Goal: Task Accomplishment & Management: Use online tool/utility

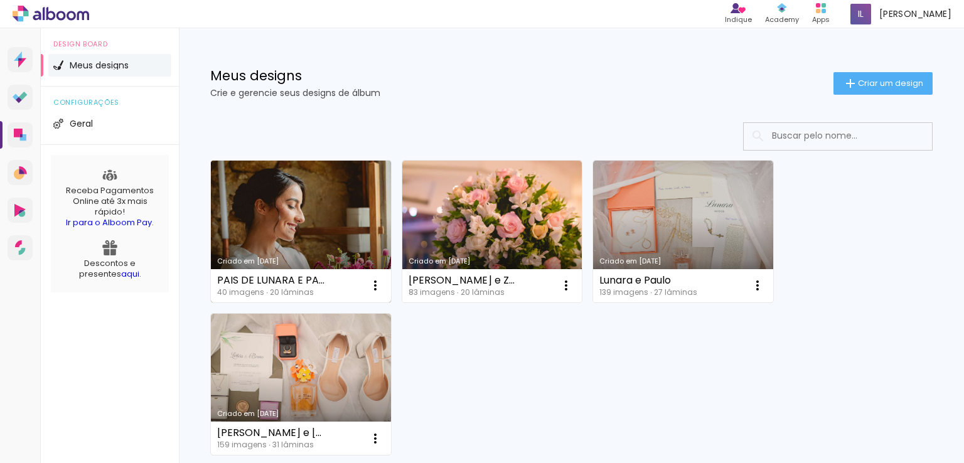
click at [286, 204] on link "Criado em [DATE]" at bounding box center [301, 232] width 180 height 142
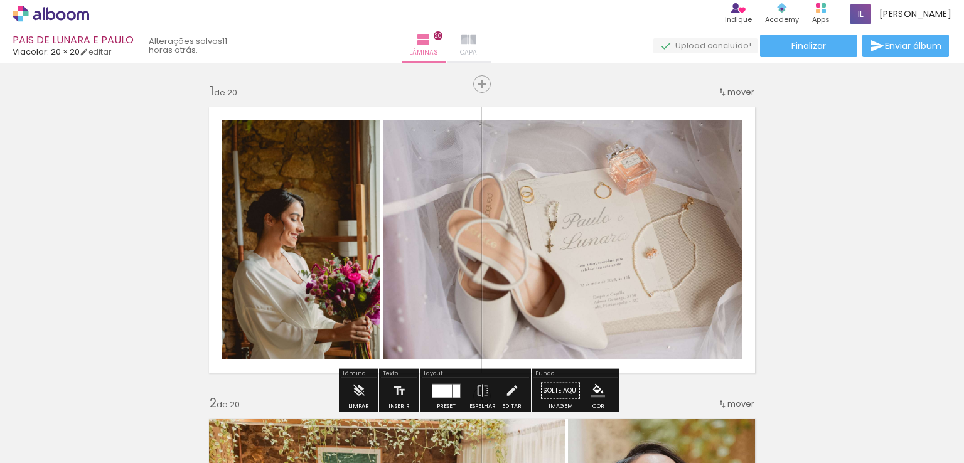
click at [476, 44] on iron-icon at bounding box center [468, 39] width 15 height 15
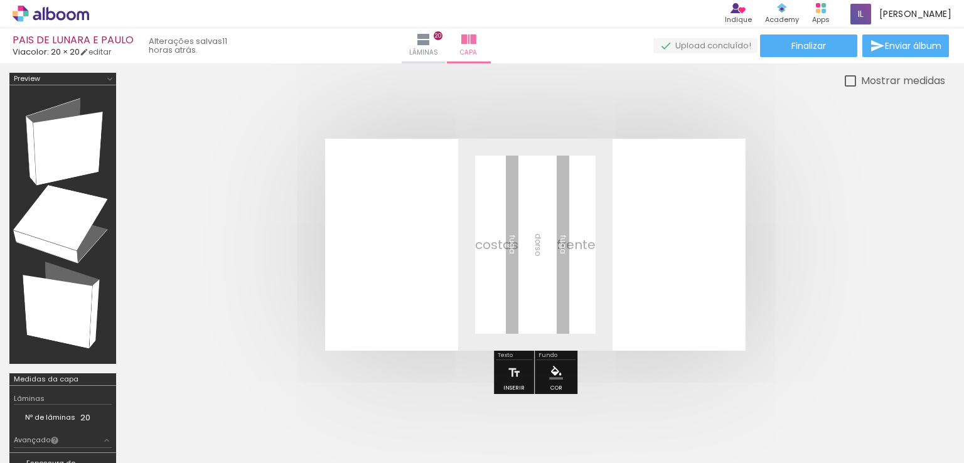
click at [438, 48] on span "Lâminas" at bounding box center [423, 52] width 29 height 11
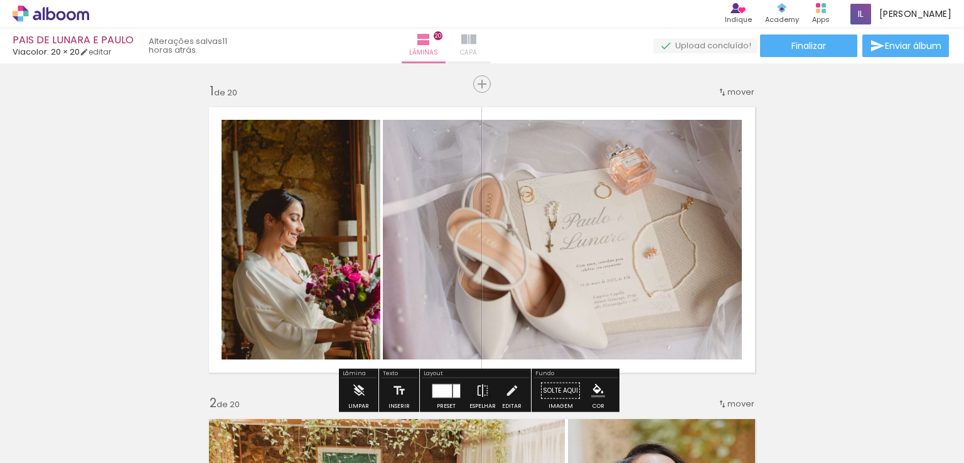
click at [491, 53] on paper-button "Capa" at bounding box center [469, 45] width 44 height 35
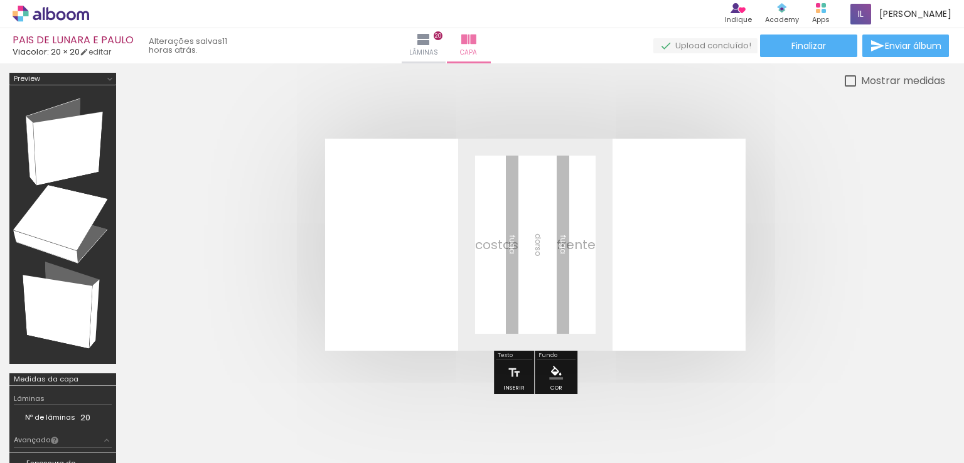
click at [58, 448] on span "Adicionar Fotos" at bounding box center [45, 446] width 38 height 14
click at [0, 0] on input "file" at bounding box center [0, 0] width 0 height 0
click at [38, 452] on span "Adicionar Fotos" at bounding box center [45, 446] width 38 height 14
click at [0, 0] on input "file" at bounding box center [0, 0] width 0 height 0
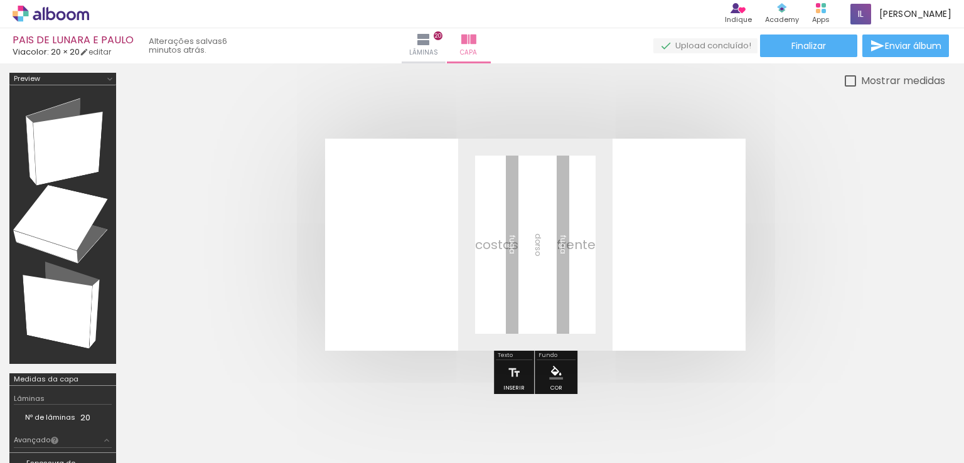
scroll to position [0, 1953]
click at [41, 449] on span "Adicionar Fotos" at bounding box center [45, 446] width 38 height 14
click at [0, 0] on input "file" at bounding box center [0, 0] width 0 height 0
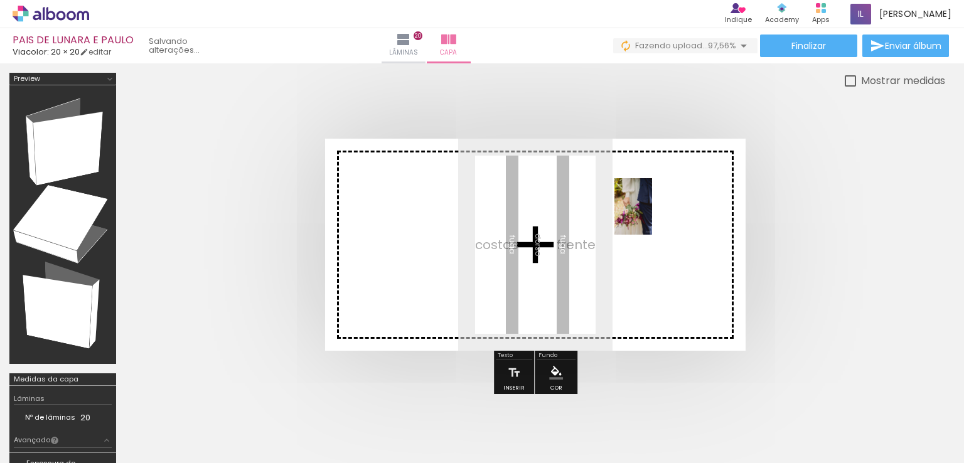
drag, startPoint x: 907, startPoint y: 420, endPoint x: 652, endPoint y: 216, distance: 326.8
click at [652, 216] on quentale-workspace at bounding box center [482, 231] width 964 height 463
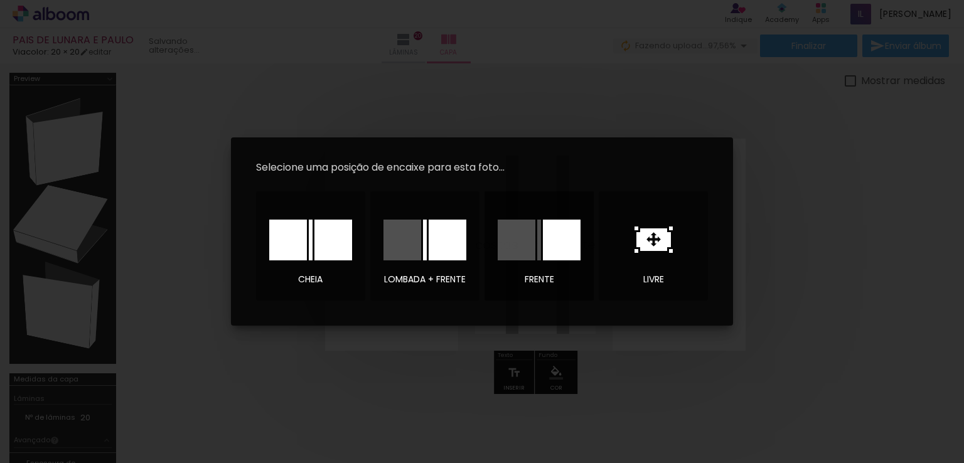
click at [510, 232] on div at bounding box center [517, 240] width 38 height 41
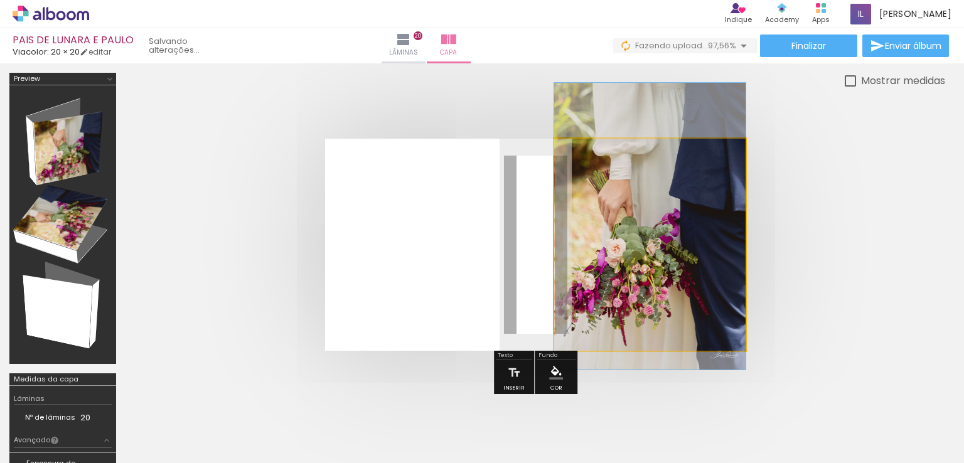
drag, startPoint x: 673, startPoint y: 270, endPoint x: 695, endPoint y: 252, distance: 29.0
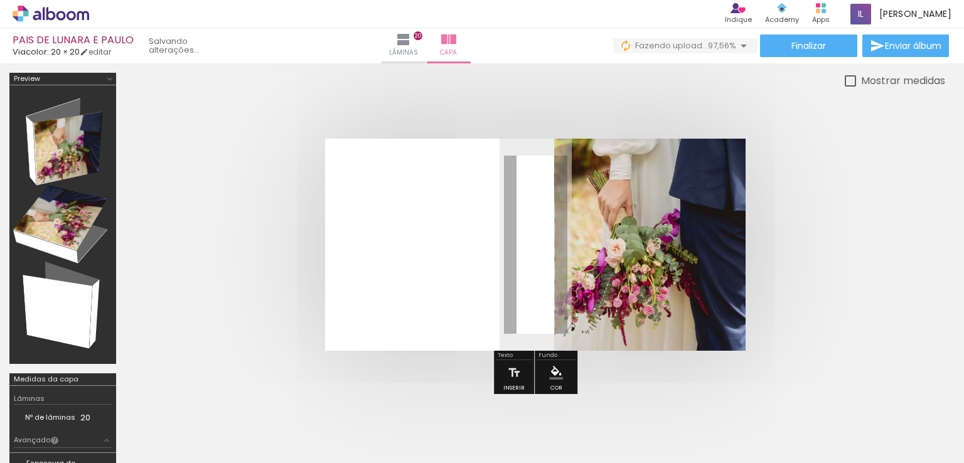
click at [776, 322] on quentale-cover at bounding box center [535, 245] width 719 height 212
click at [747, 117] on div at bounding box center [536, 244] width 820 height 313
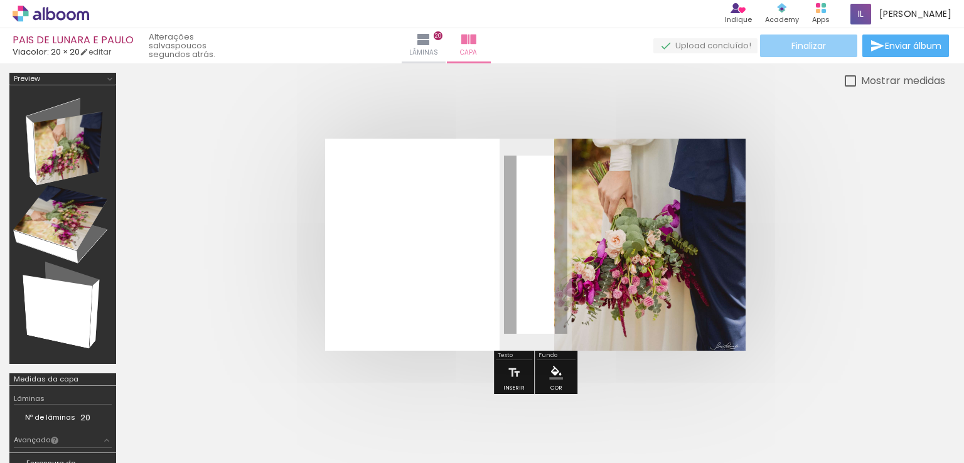
scroll to position [0, 2024]
click at [771, 51] on paper-button "Finalizar" at bounding box center [808, 46] width 97 height 23
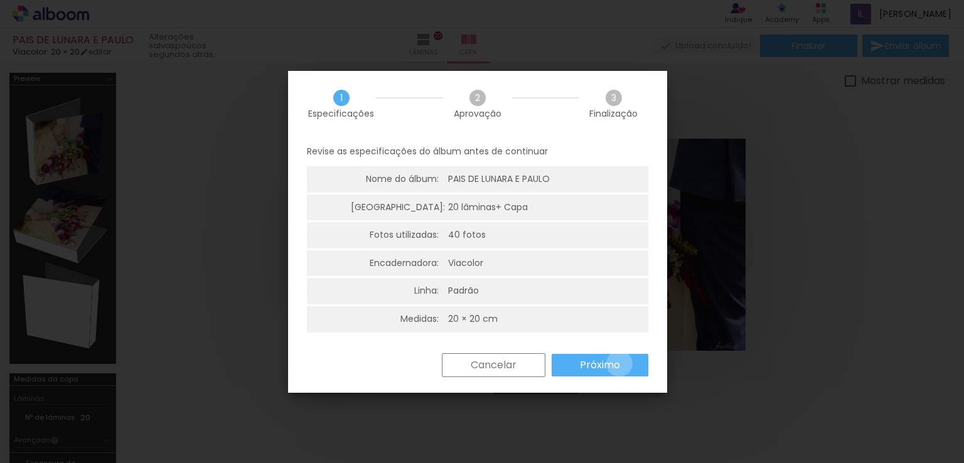
click at [0, 0] on slot "Próximo" at bounding box center [0, 0] width 0 height 0
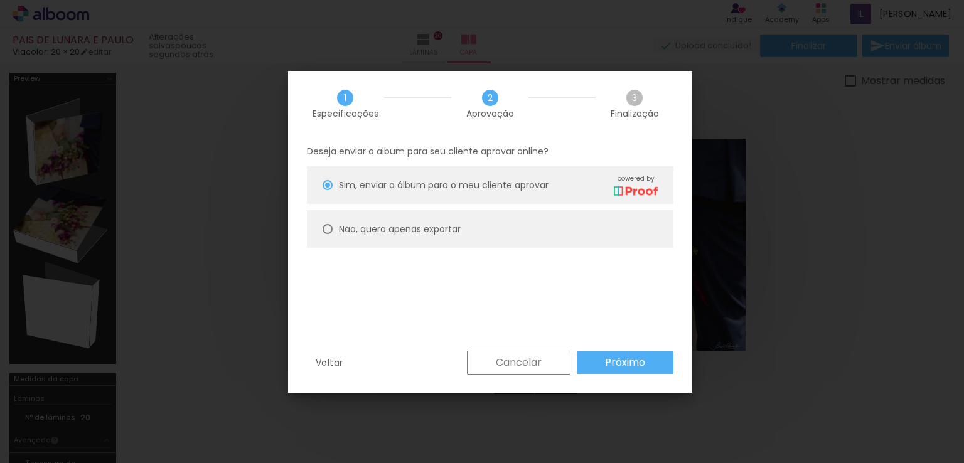
click at [577, 229] on paper-radio-button "Não, quero apenas exportar" at bounding box center [490, 229] width 366 height 38
type paper-radio-button "on"
click at [0, 0] on slot "Próximo" at bounding box center [0, 0] width 0 height 0
type input "Alta, 300 DPI"
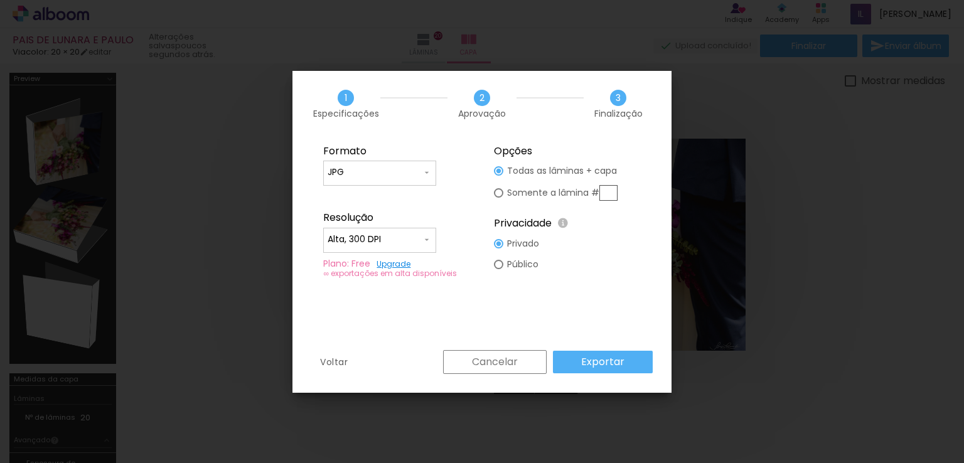
click at [0, 0] on slot "Exportar" at bounding box center [0, 0] width 0 height 0
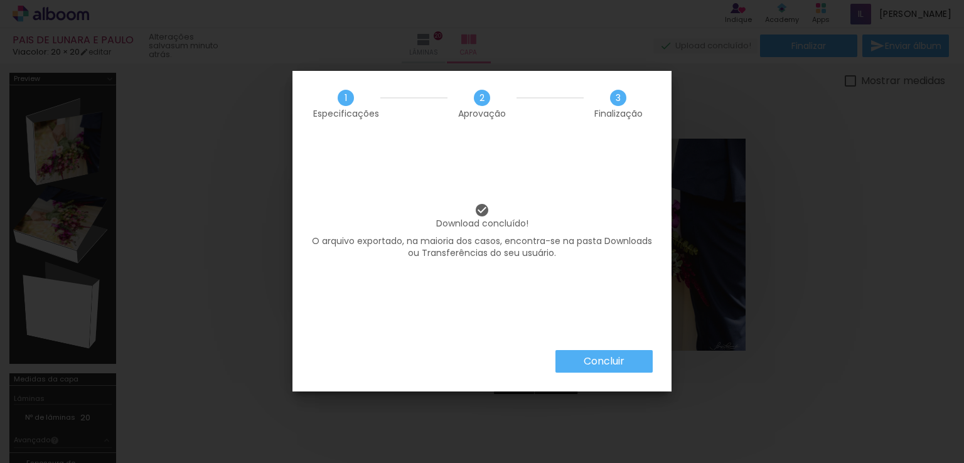
scroll to position [0, 2024]
click at [577, 359] on paper-button "Concluir" at bounding box center [603, 361] width 97 height 23
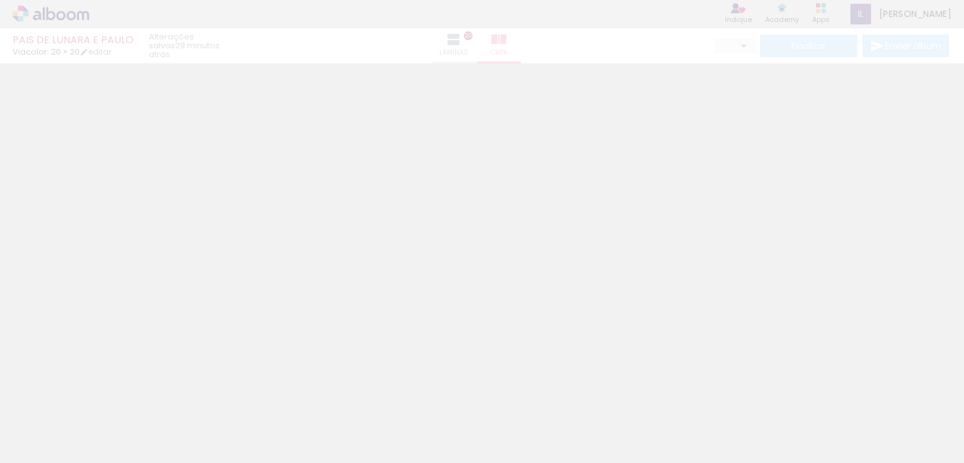
type input "0"
